Goal: Check status: Check status

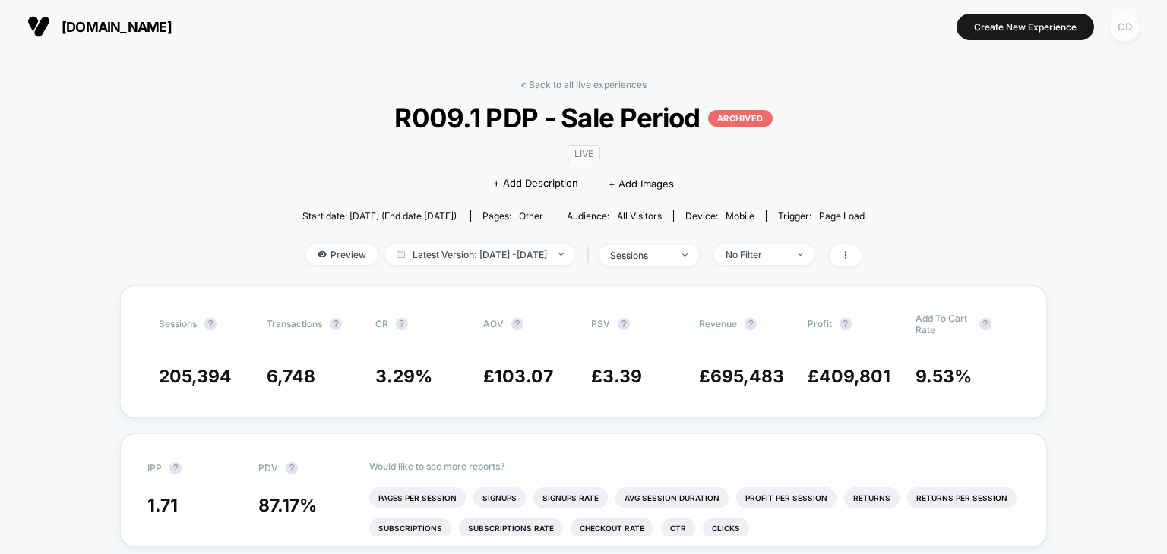
click at [1126, 28] on div "CD" at bounding box center [1125, 27] width 30 height 30
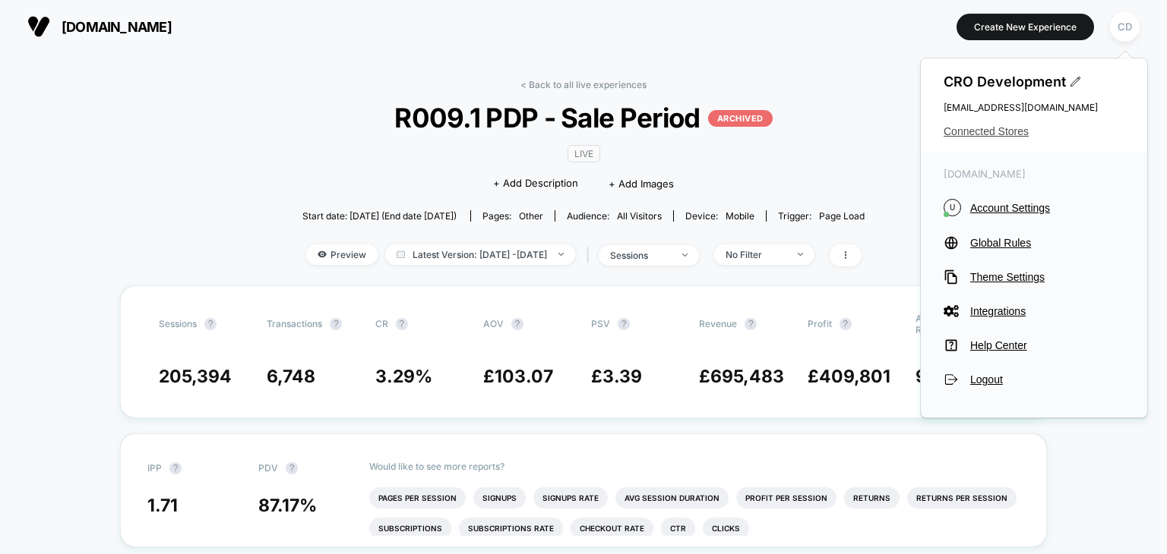
click at [996, 128] on span "Connected Stores" at bounding box center [1033, 131] width 181 height 12
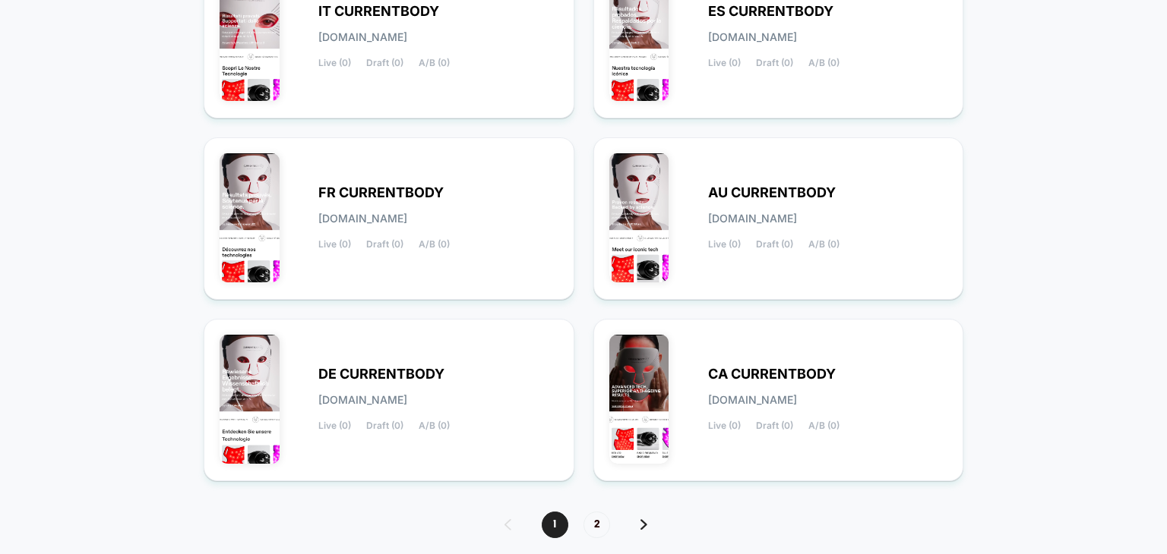
scroll to position [662, 0]
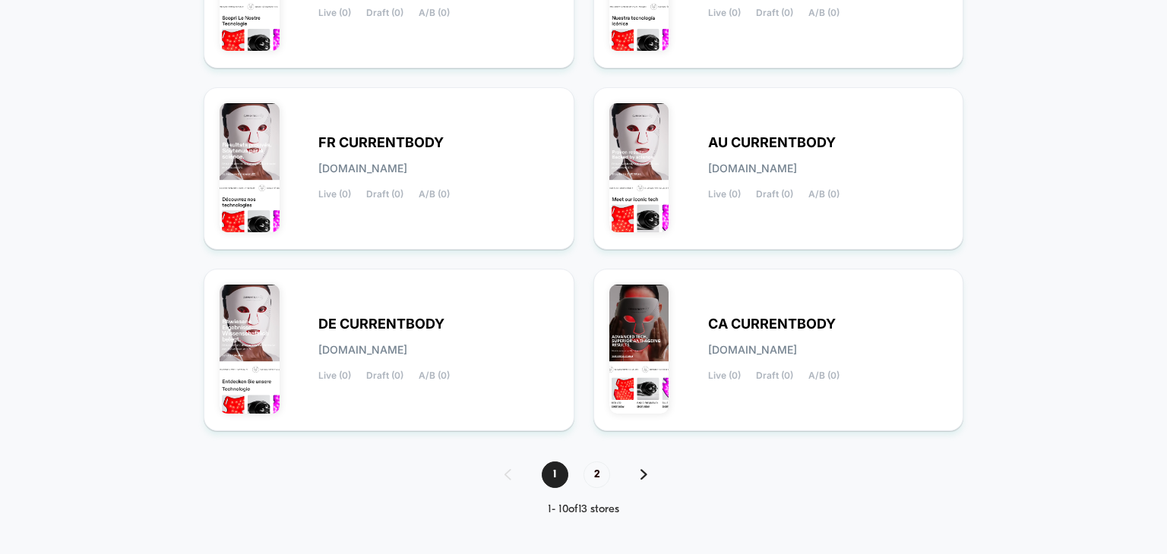
click at [633, 471] on div "1 2" at bounding box center [583, 475] width 188 height 27
click at [648, 472] on div "1 2" at bounding box center [583, 475] width 188 height 27
click at [640, 475] on img at bounding box center [643, 474] width 7 height 11
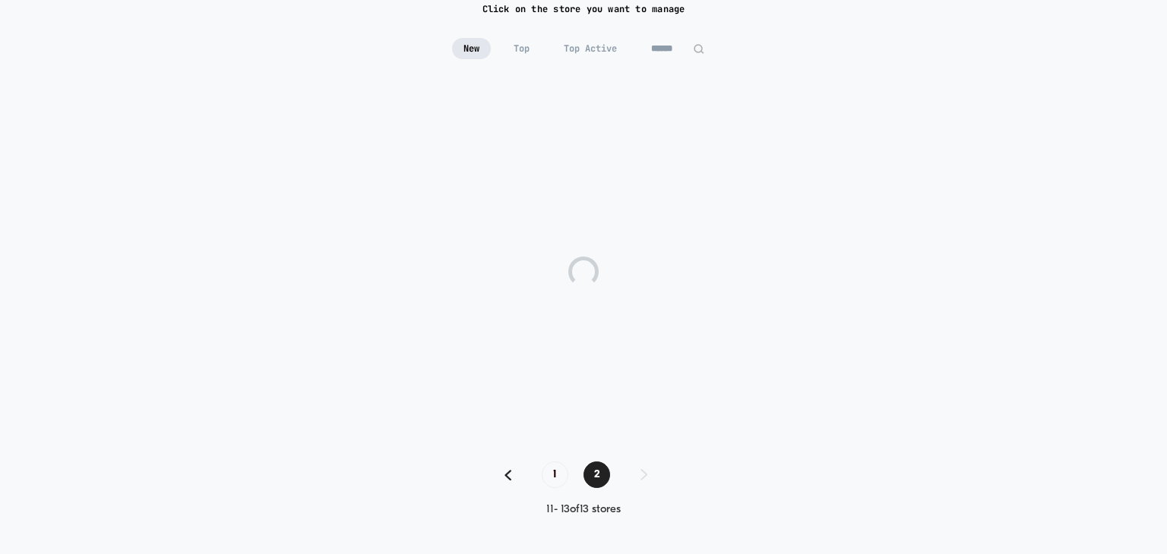
scroll to position [116, 0]
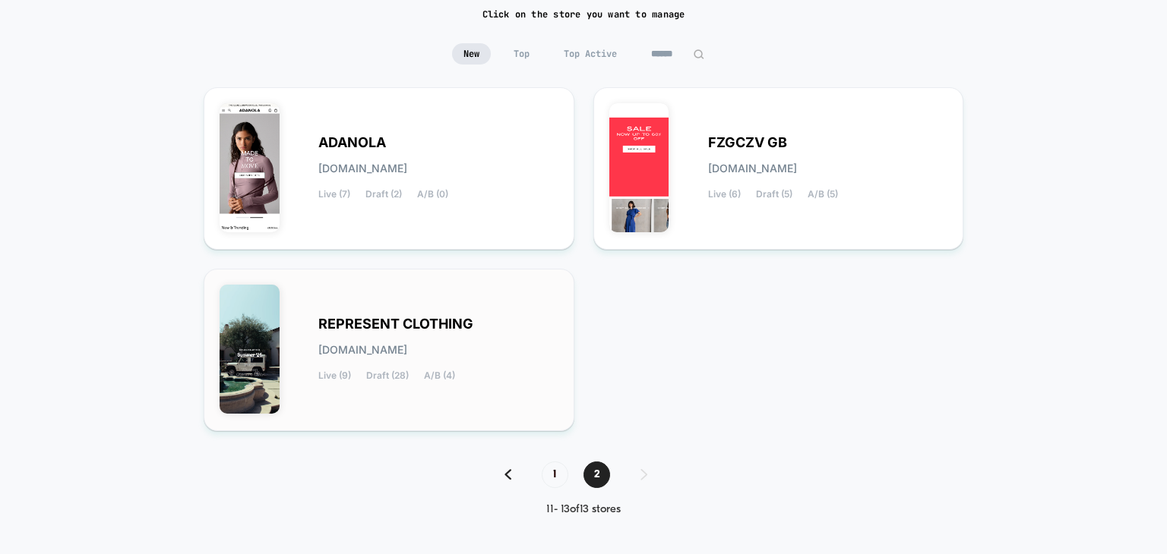
click at [401, 323] on span "REPRESENT CLOTHING" at bounding box center [395, 324] width 155 height 11
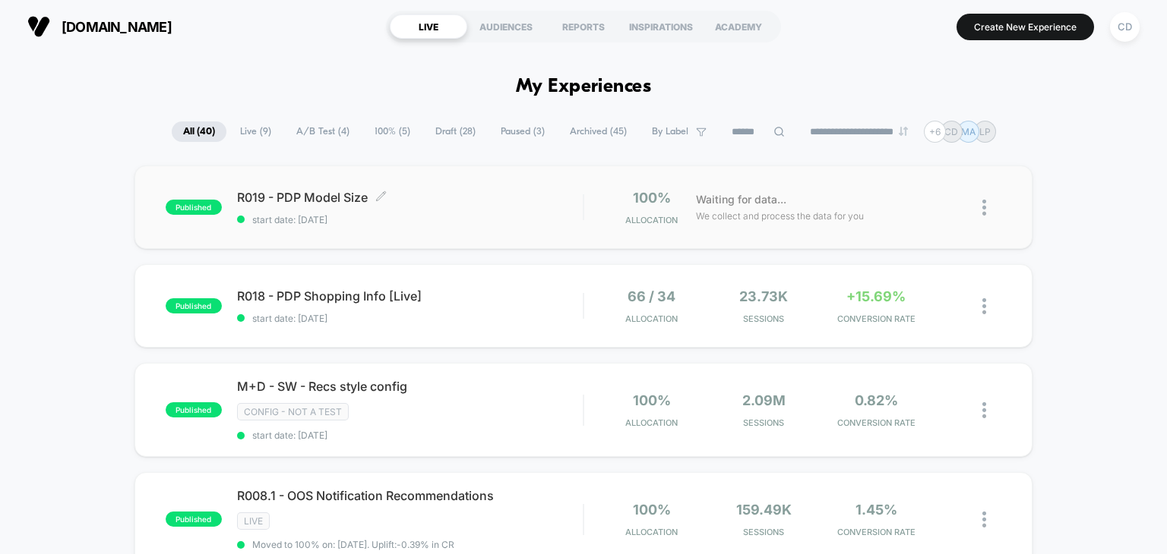
click at [330, 192] on span "R019 - PDP Model Size Click to edit experience details" at bounding box center [410, 197] width 346 height 15
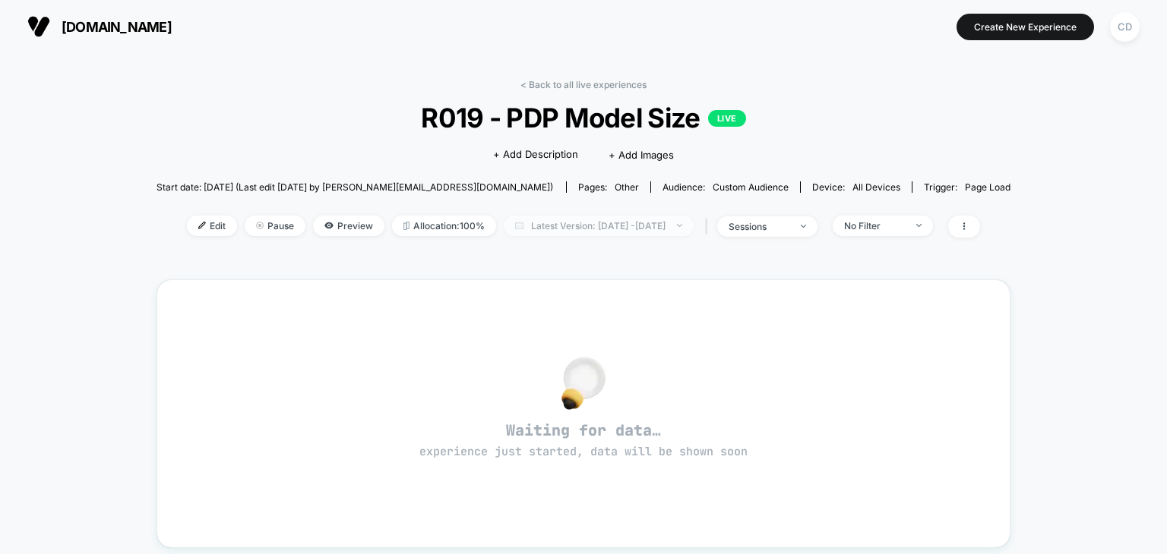
click at [693, 222] on span "Latest Version: [DATE] - [DATE]" at bounding box center [599, 226] width 190 height 21
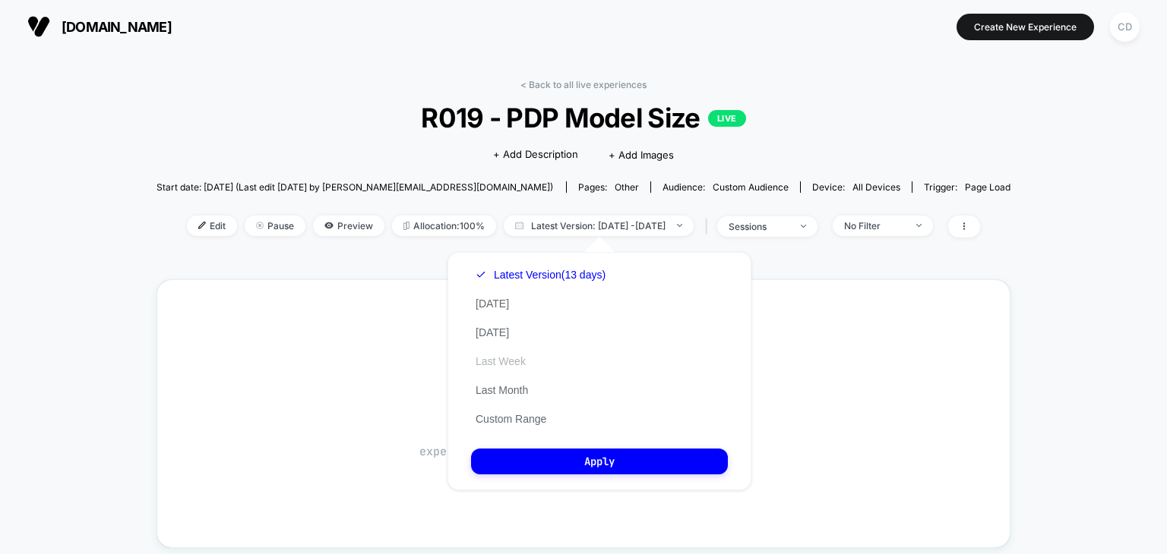
click at [527, 365] on button "Last Week" at bounding box center [500, 362] width 59 height 14
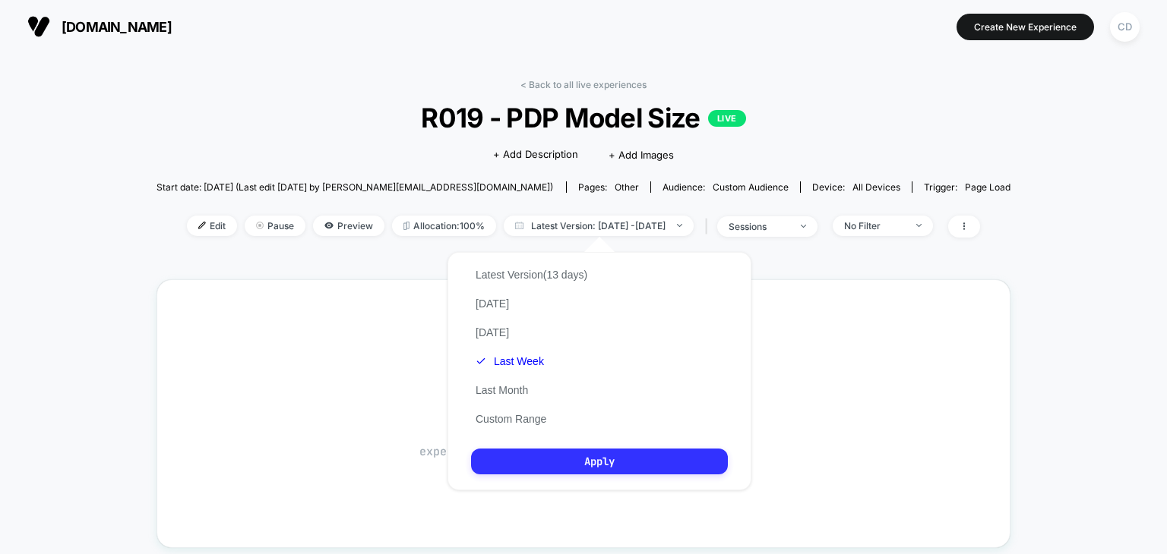
click at [583, 467] on button "Apply" at bounding box center [599, 462] width 257 height 26
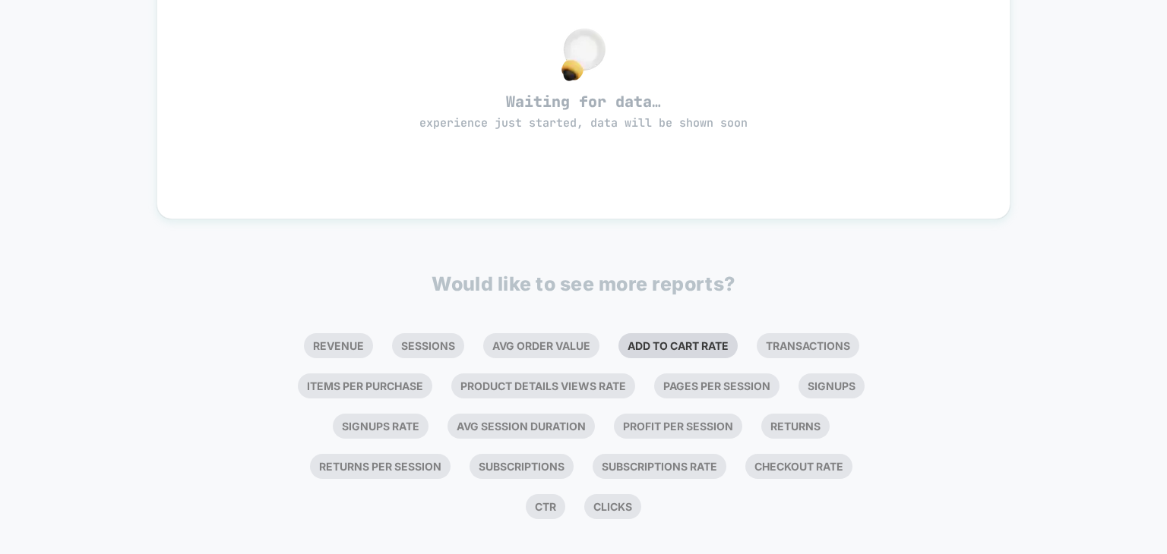
scroll to position [349, 0]
